Goal: Information Seeking & Learning: Learn about a topic

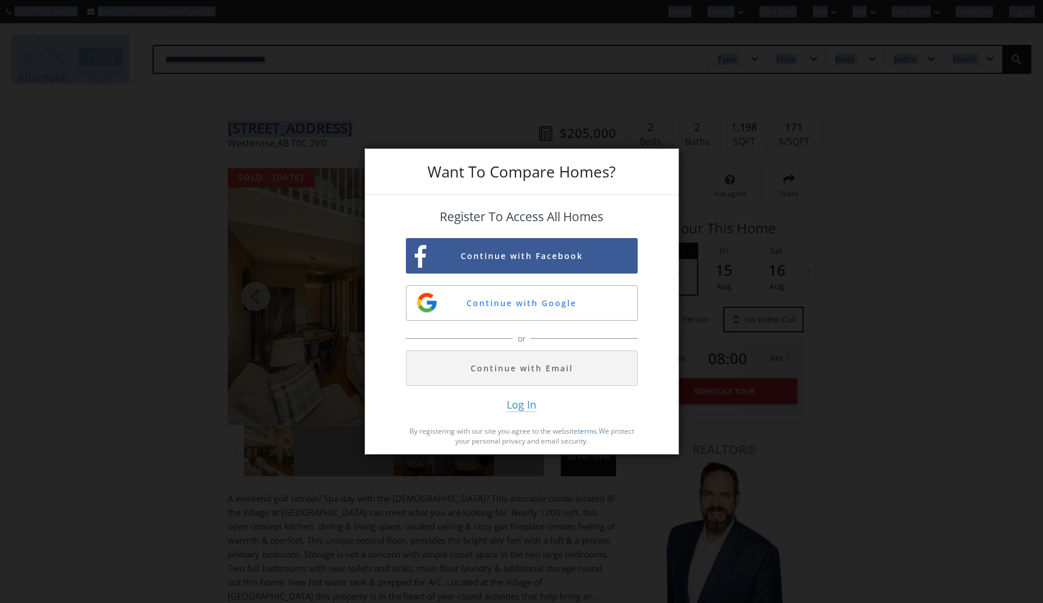
click at [509, 603] on html "[PHONE_NUMBER] [EMAIL_ADDRESS][DOMAIN_NAME] Home Search Search By Map Advanced …" at bounding box center [521, 301] width 1043 height 603
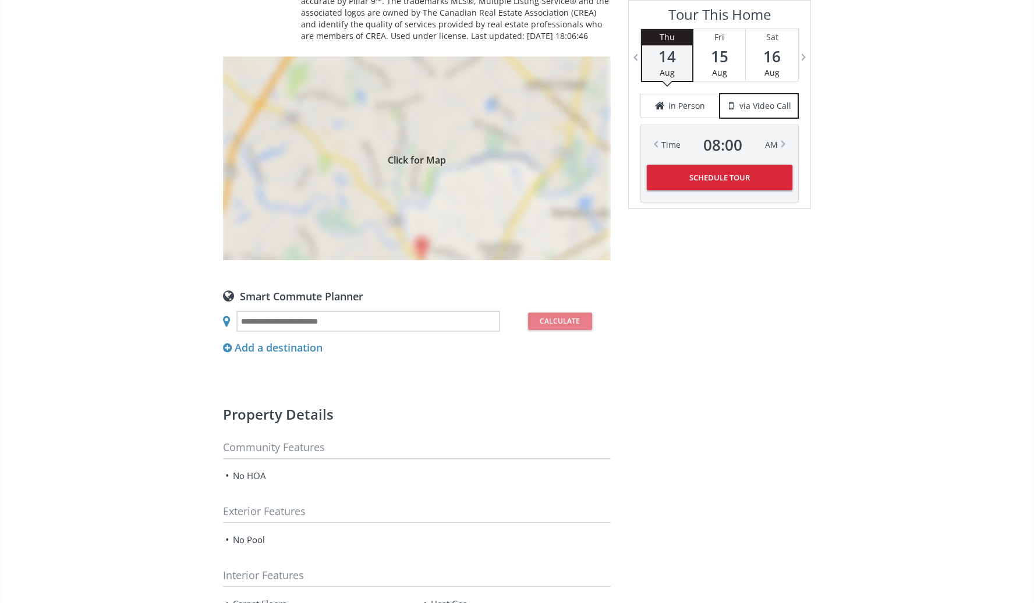
click at [476, 420] on div "Property details Community Features No HOA Exterior features No Pool Interior F…" at bounding box center [417, 548] width 388 height 328
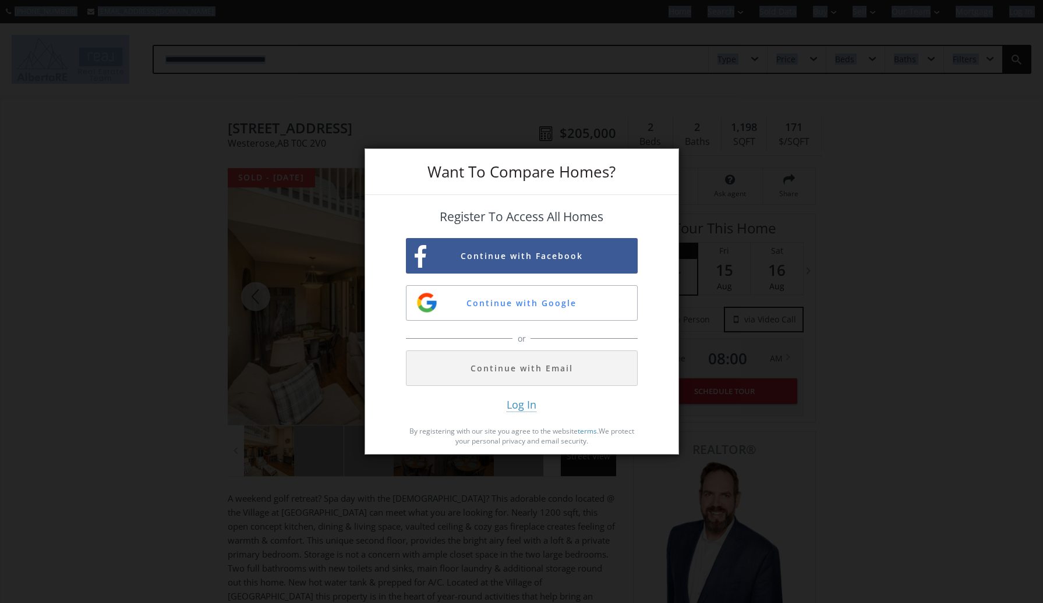
click at [593, 603] on html "[PHONE_NUMBER] [EMAIL_ADDRESS][DOMAIN_NAME] Home Search Search By Map Advanced …" at bounding box center [521, 301] width 1043 height 603
